Goal: Transaction & Acquisition: Obtain resource

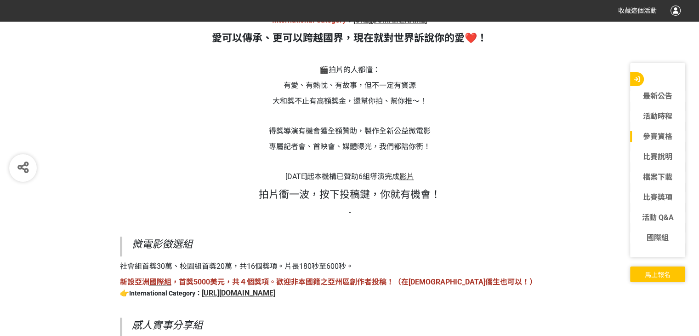
scroll to position [782, 0]
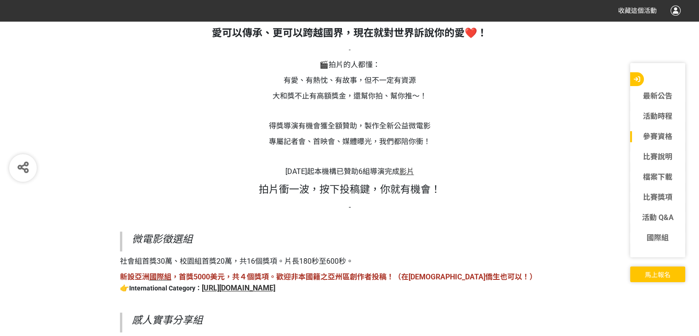
click at [412, 172] on span "影片" at bounding box center [407, 171] width 15 height 9
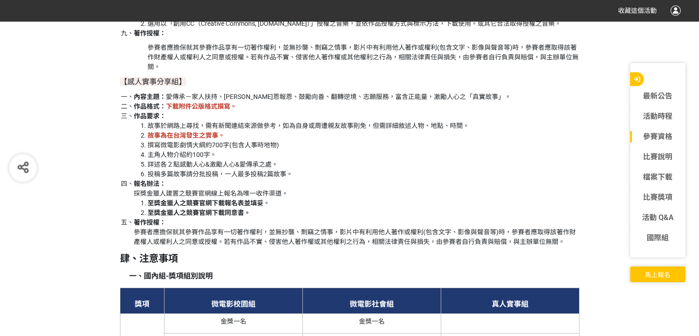
scroll to position [2023, 0]
click at [193, 109] on strong "下載附件公版格式撰寫。" at bounding box center [201, 105] width 71 height 7
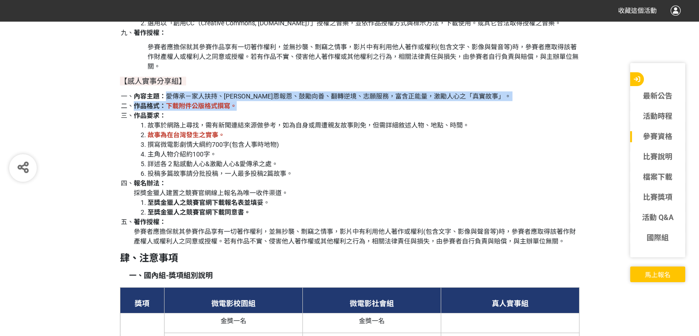
drag, startPoint x: 167, startPoint y: 109, endPoint x: 248, endPoint y: 114, distance: 81.1
click at [248, 114] on ol "內容主題： 愛傳承－家人扶持、[PERSON_NAME]恩報恩、鼓勵向善、翻轉逆境、志願服務，富含正能量，激勵人心之「真實故事」。 作品格式： 下載附件公版格…" at bounding box center [350, 169] width 460 height 154
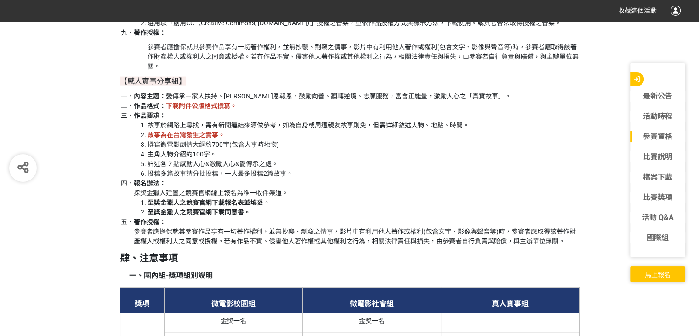
click at [248, 130] on li "故事於網路上尋找，需有新聞連結來源做參考，如為自身或周遭親友故事則免，但需詳細敘述人物、地點、時間。" at bounding box center [364, 125] width 432 height 10
click at [224, 140] on li "故事為在台灣發生之實事。" at bounding box center [364, 135] width 432 height 10
click at [215, 138] on strong "故事為在台灣發生之實事。" at bounding box center [186, 134] width 77 height 7
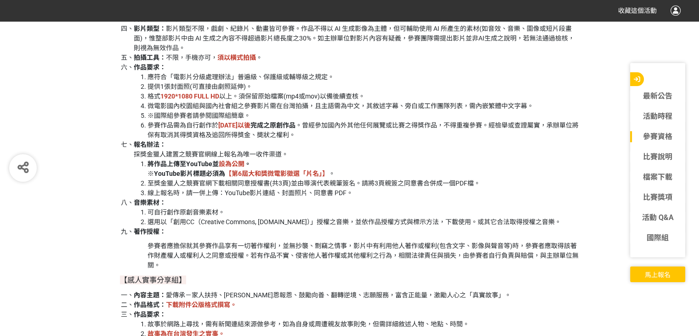
scroll to position [1839, 0]
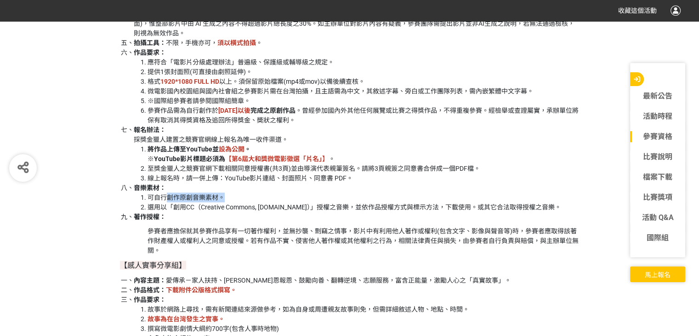
drag, startPoint x: 164, startPoint y: 202, endPoint x: 250, endPoint y: 203, distance: 86.4
click at [250, 202] on li "可自行創作原創音樂素材。" at bounding box center [364, 198] width 432 height 10
click at [242, 210] on li "選用以「創用CC（Creative Commons, [DOMAIN_NAME]）」授權之音樂，並依作品授權方式與標示方法，下載使用。或其它合法取得授權之音樂。" at bounding box center [364, 207] width 432 height 10
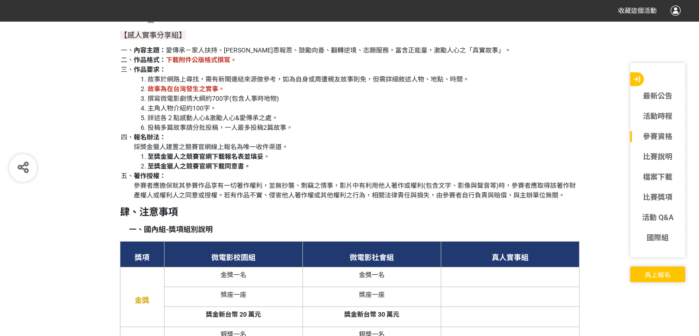
scroll to position [2069, 0]
click at [230, 160] on strong "至獎金獵人之競賽官網下載報名表並填妥" at bounding box center [206, 156] width 116 height 7
click at [225, 171] on ol "至獎金獵人之競賽官網下載報名表並填妥 。 至獎金獵人之競賽官網下載同意書。" at bounding box center [357, 161] width 446 height 19
click at [225, 171] on li "至獎金獵人之競賽官網下載同意書。" at bounding box center [364, 166] width 432 height 10
click at [223, 171] on li "至獎金獵人之競賽官網下載同意書。" at bounding box center [364, 166] width 432 height 10
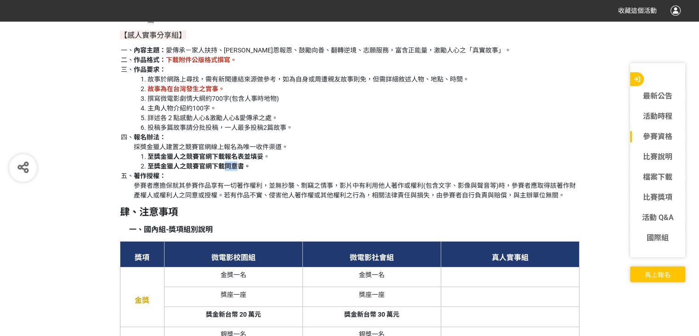
click at [223, 170] on strong "至獎金獵人之競賽官網下載同意書。" at bounding box center [199, 165] width 103 height 7
click at [220, 170] on strong "至獎金獵人之競賽官網下載同意書。" at bounding box center [199, 165] width 103 height 7
click at [215, 170] on strong "至獎金獵人之競賽官網下載同意書。" at bounding box center [199, 165] width 103 height 7
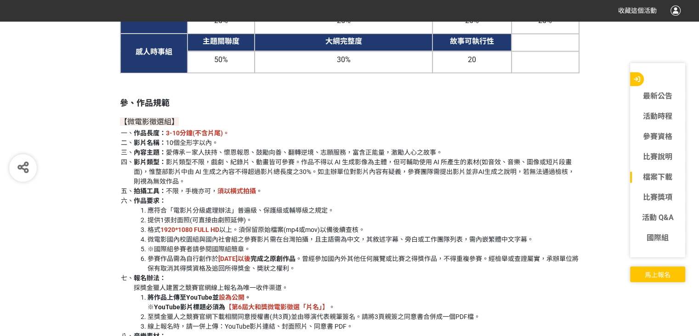
scroll to position [1609, 0]
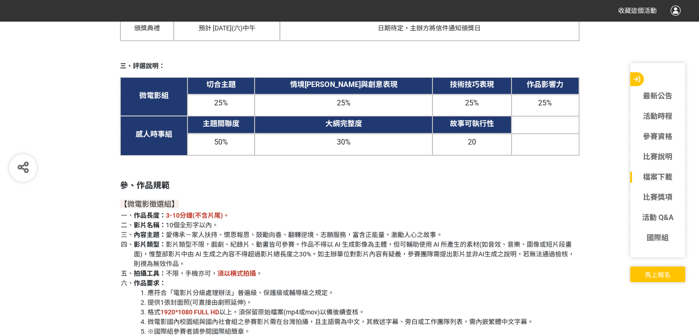
click at [668, 176] on link "檔案下載" at bounding box center [657, 177] width 55 height 11
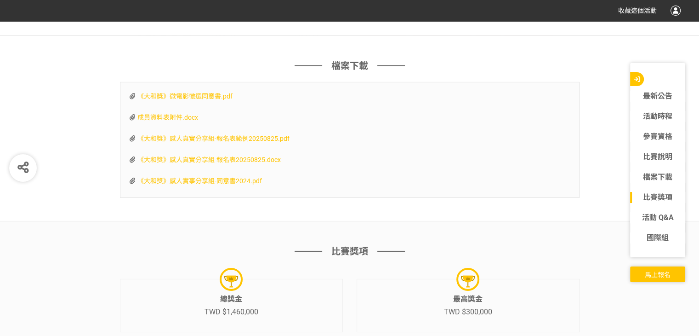
scroll to position [3031, 0]
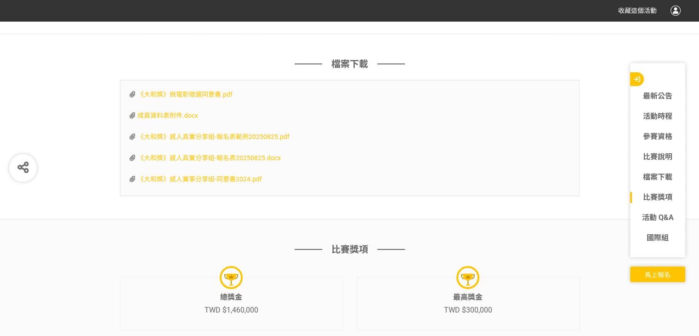
click at [199, 98] on span "《大和獎》微電影徵選同意書.pdf" at bounding box center [184, 94] width 95 height 7
click at [183, 119] on span "成員資料表附件.docx" at bounding box center [167, 115] width 61 height 7
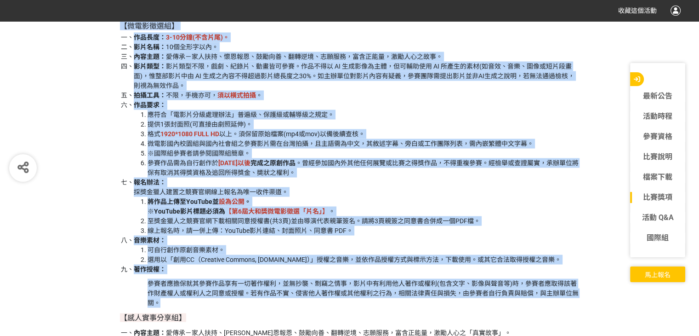
scroll to position [1836, 0]
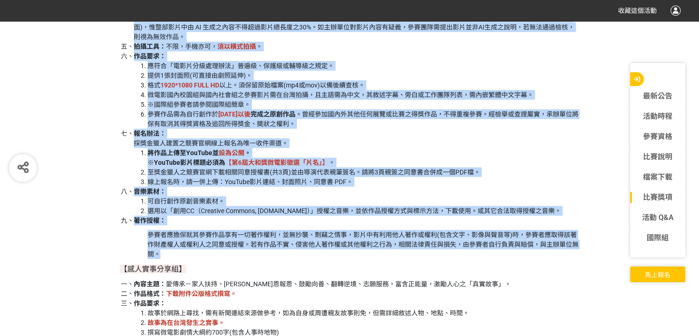
drag, startPoint x: 123, startPoint y: 71, endPoint x: 284, endPoint y: 263, distance: 251.3
click at [284, 263] on div "本次第六屆新增微電影亞洲國際組( International Category) ！ 👇國際組比賽，詳細辦法看這裡👇 International Catego…" at bounding box center [350, 64] width 460 height 2286
copy div "【loremi】 dolo： 6-82si(amet)。 cons： 63adipis。 elit： sed－doei、temp、inci、utla、etdo…"
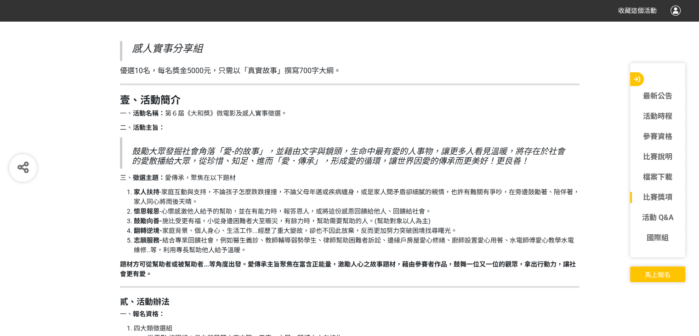
scroll to position [1054, 0]
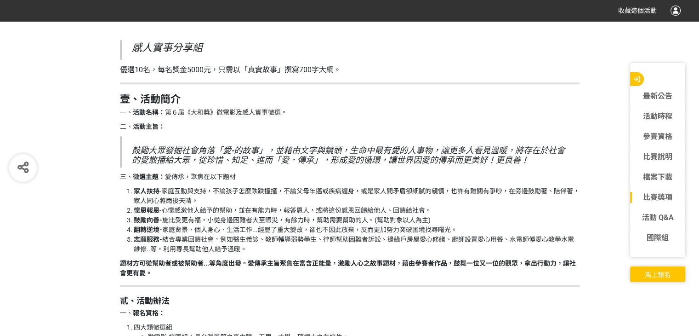
click at [229, 161] on h2 "鼓勵大眾發掘社會角落「愛-的故事」，並藉由文字與鏡頭，生命中最有愛的人事物，讓更多人看見溫暖，將存在於社會的愛散播給大眾，從珍惜、知足、進而「愛．傳承」，形成…" at bounding box center [351, 155] width 438 height 20
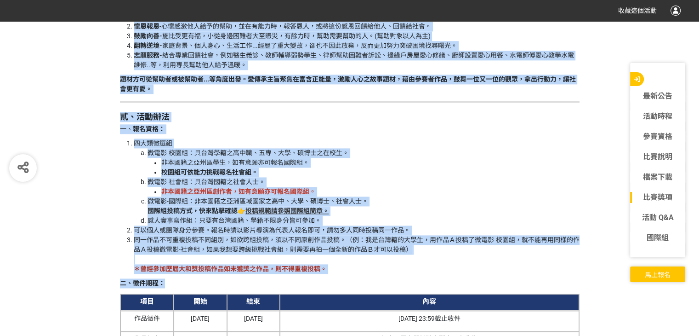
scroll to position [1284, 0]
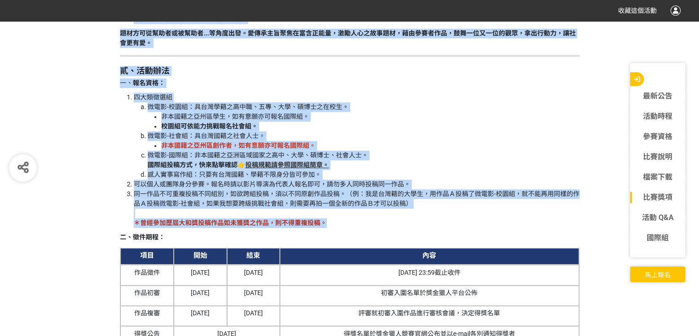
drag, startPoint x: 122, startPoint y: 94, endPoint x: 343, endPoint y: 224, distance: 256.8
copy div "l、ipsu d、 sita： c5a《eli》seddoeiusm。 t、 inci： utlaboreet「d-mag」，aliquaen，adminim…"
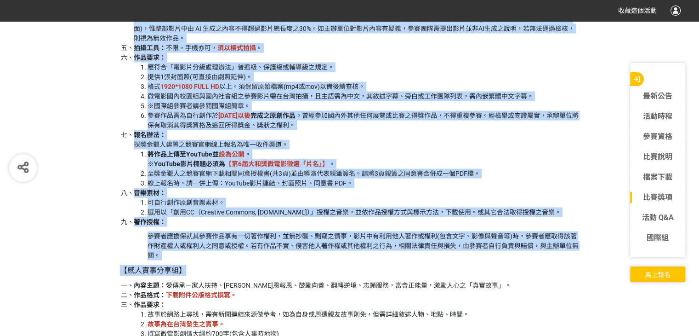
scroll to position [1836, 0]
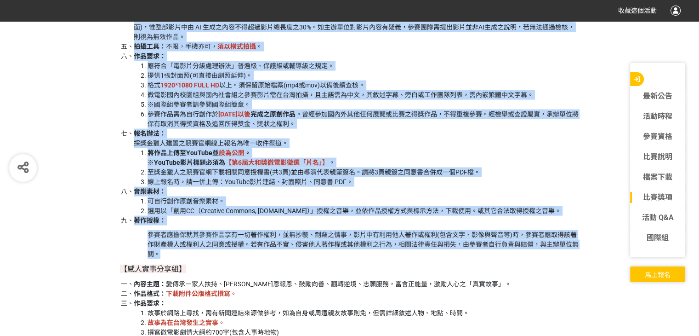
drag, startPoint x: 120, startPoint y: 97, endPoint x: 310, endPoint y: 263, distance: 252.5
click at [310, 263] on div "本次第六屆新增微電影亞洲國際組( International Category) ！ 👇國際組比賽，詳細辦法看這裡👇 International Catego…" at bounding box center [350, 64] width 460 height 2286
copy div "l、ipsu 【dolors】 amet： 7-85co(adip)。 elit： 99seddoe。 temp： inc－utla、etdo、magn、al…"
